Goal: Information Seeking & Learning: Learn about a topic

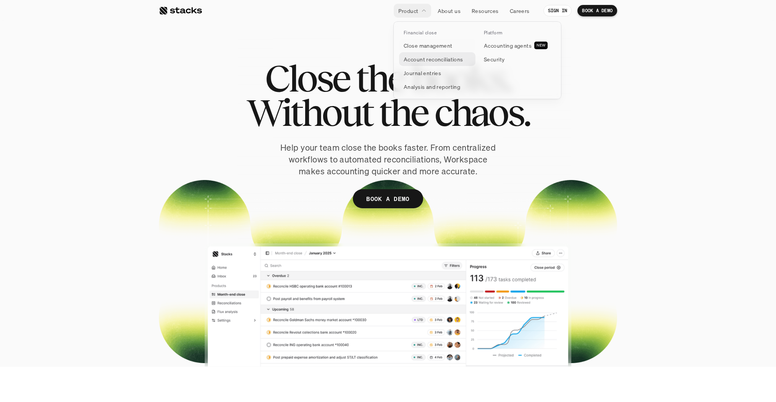
click at [443, 61] on p "Account reconciliations" at bounding box center [434, 59] width 60 height 8
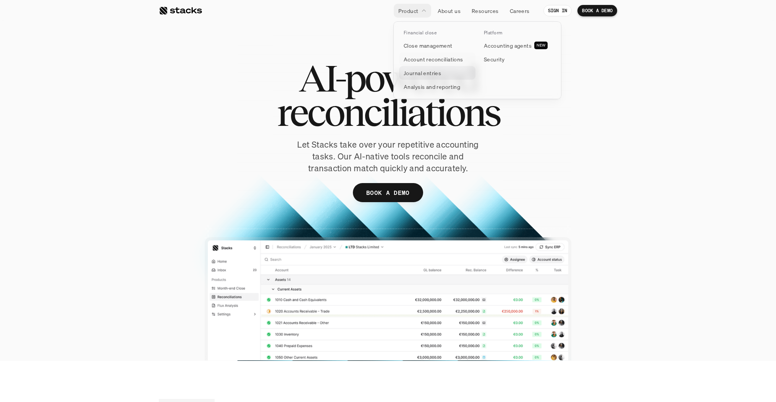
click at [441, 70] on p "Journal entries" at bounding box center [422, 73] width 37 height 8
